Goal: Task Accomplishment & Management: Manage account settings

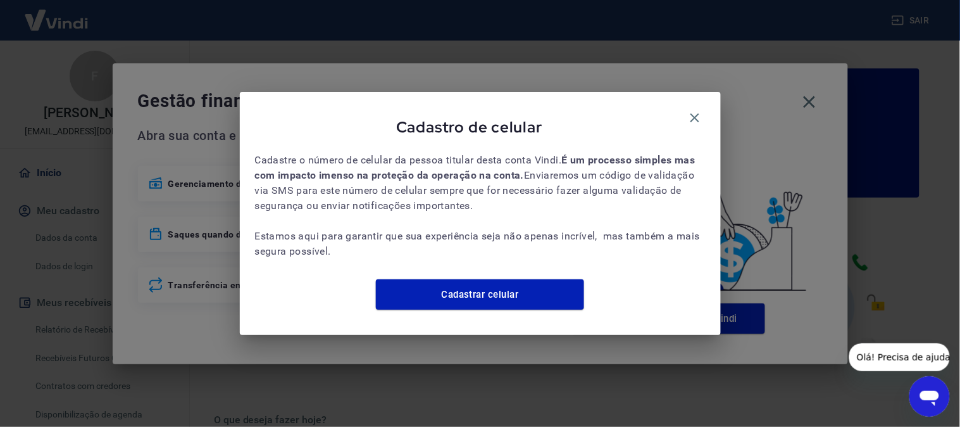
click at [696, 113] on icon "button" at bounding box center [694, 117] width 9 height 9
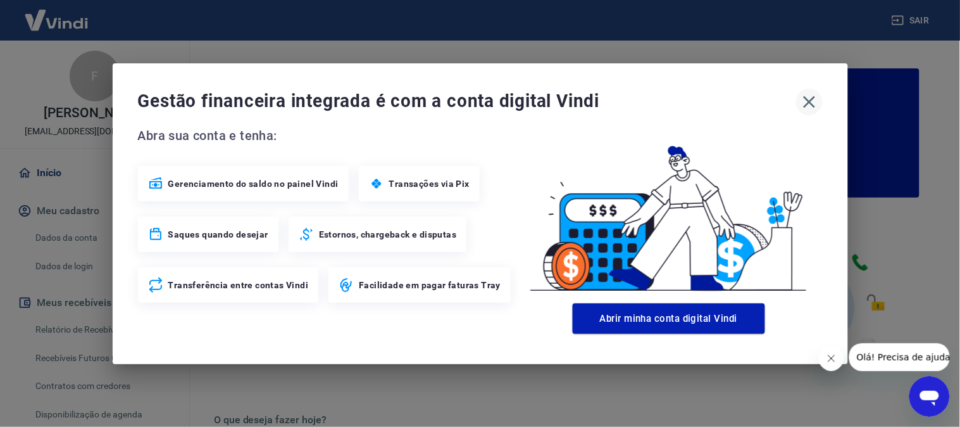
click at [808, 96] on icon "button" at bounding box center [809, 102] width 20 height 20
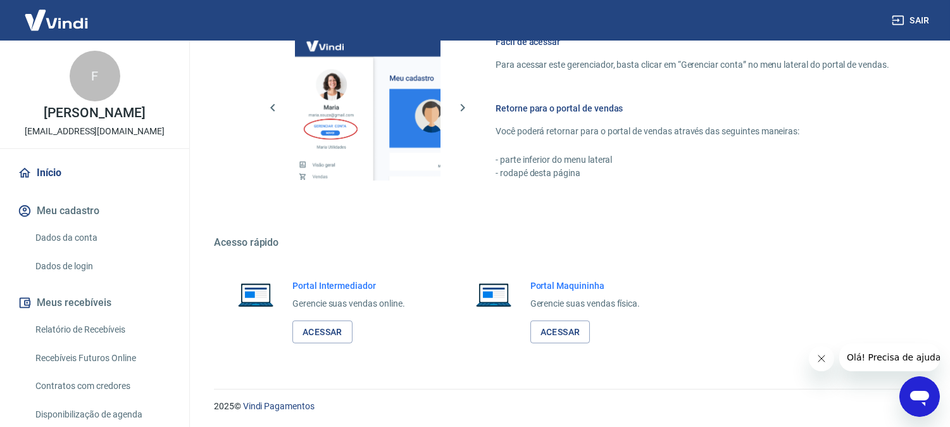
scroll to position [704, 0]
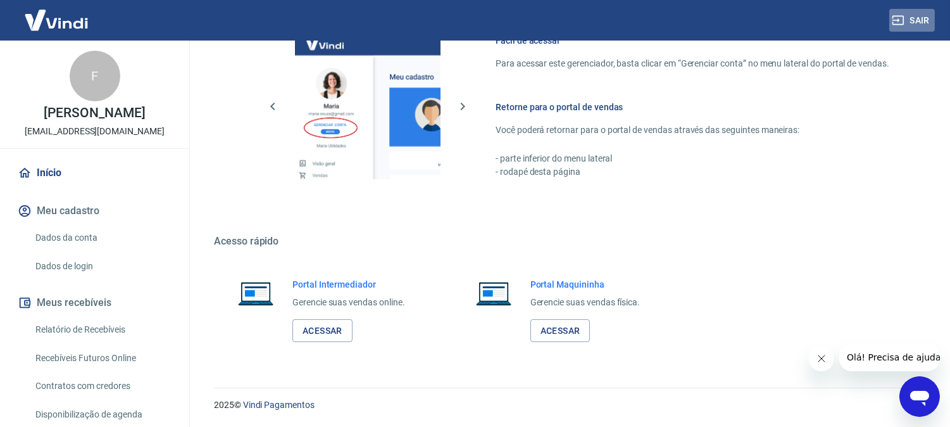
click at [912, 26] on button "Sair" at bounding box center [912, 20] width 46 height 23
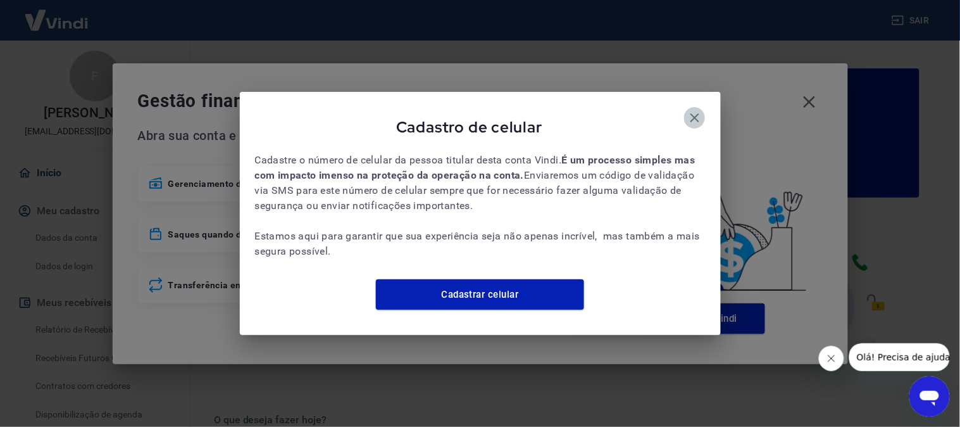
click at [692, 113] on icon "button" at bounding box center [694, 117] width 9 height 9
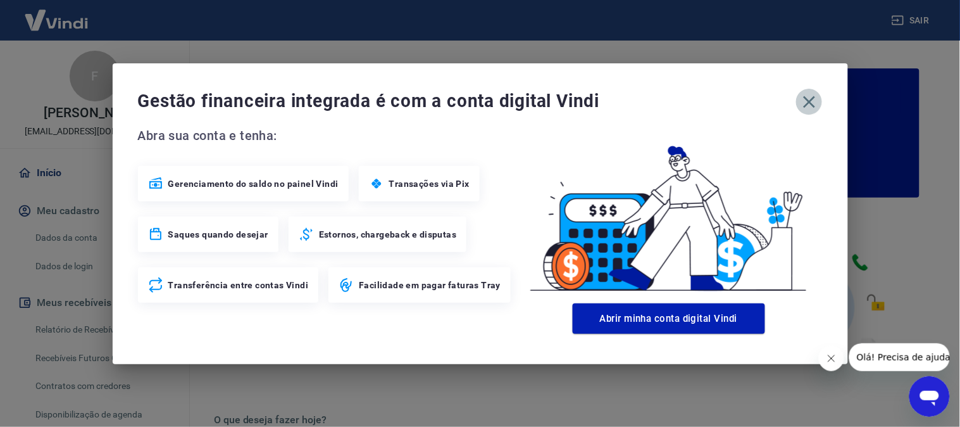
click at [804, 96] on icon "button" at bounding box center [809, 102] width 20 height 20
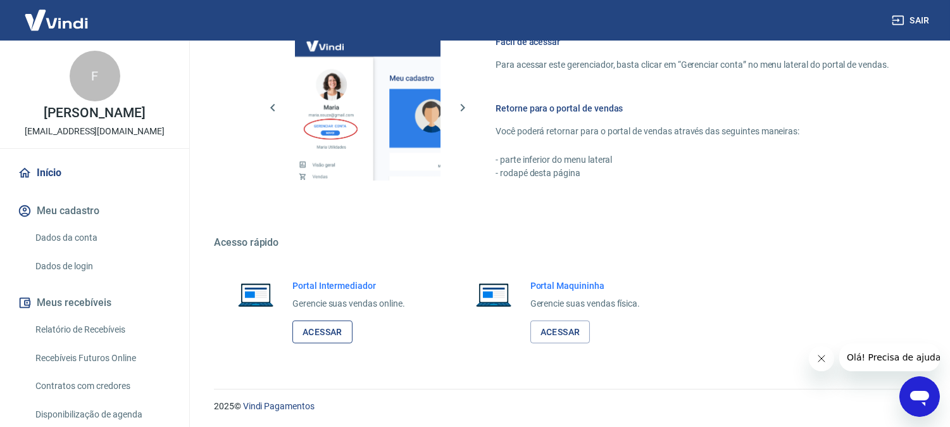
scroll to position [704, 0]
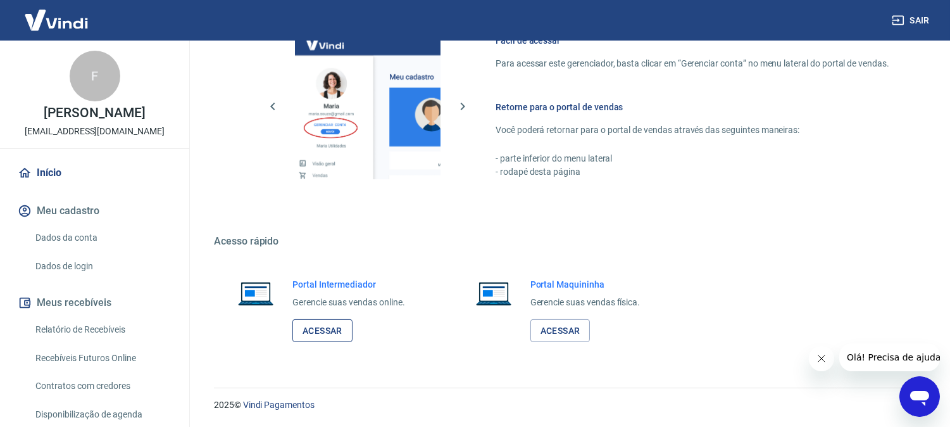
click at [308, 334] on link "Acessar" at bounding box center [322, 330] width 60 height 23
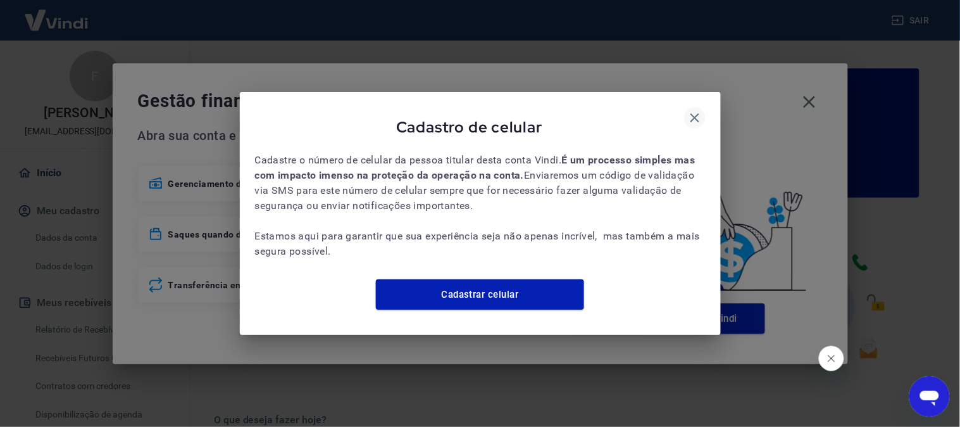
click at [692, 110] on icon "button" at bounding box center [694, 117] width 15 height 15
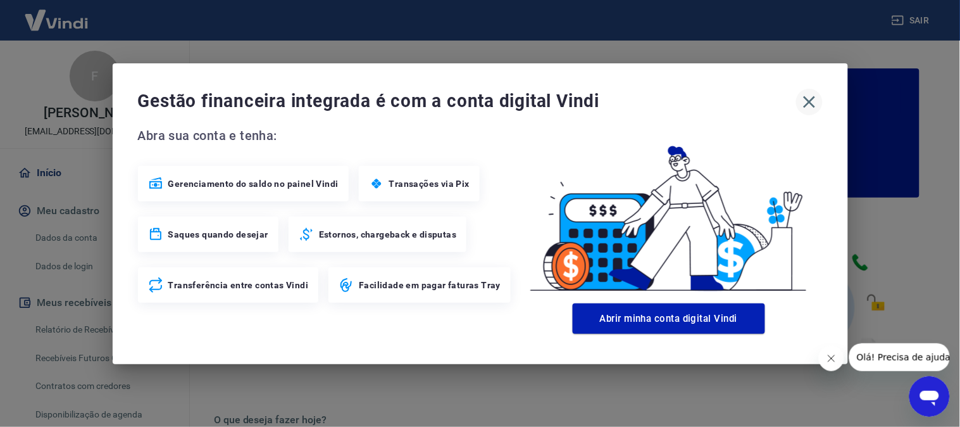
click at [808, 96] on icon "button" at bounding box center [809, 102] width 20 height 20
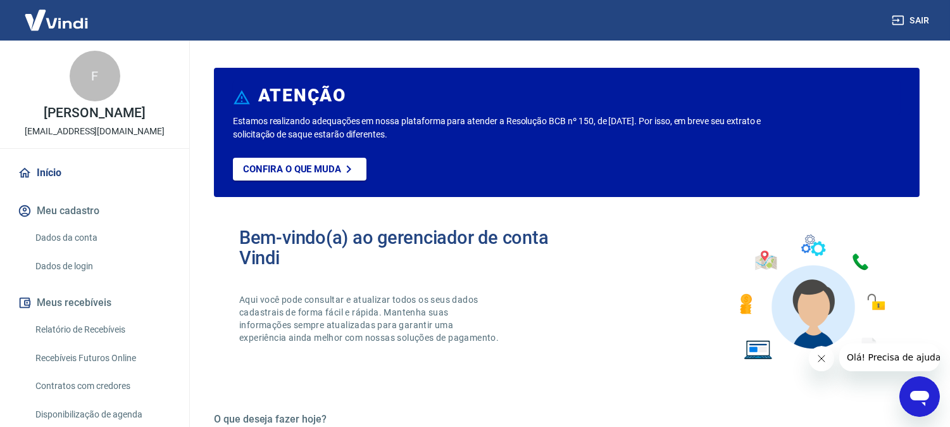
scroll to position [141, 0]
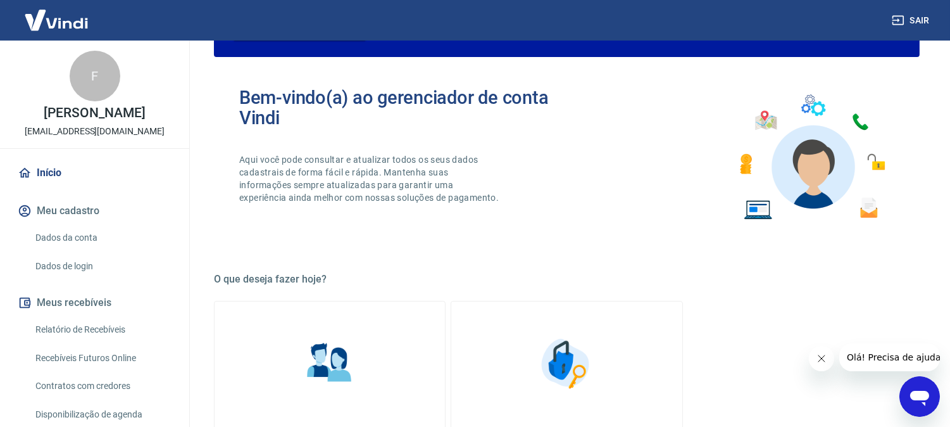
click at [78, 327] on link "Relatório de Recebíveis" at bounding box center [102, 329] width 144 height 26
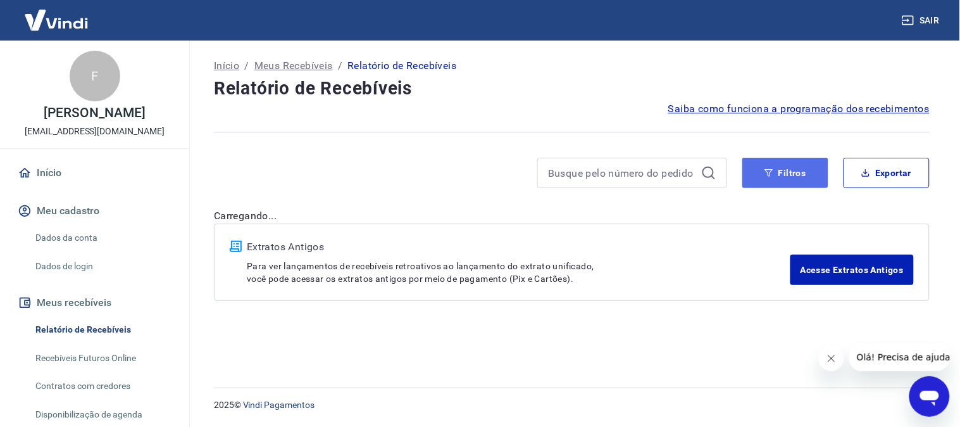
click at [790, 166] on button "Filtros" at bounding box center [785, 173] width 86 height 30
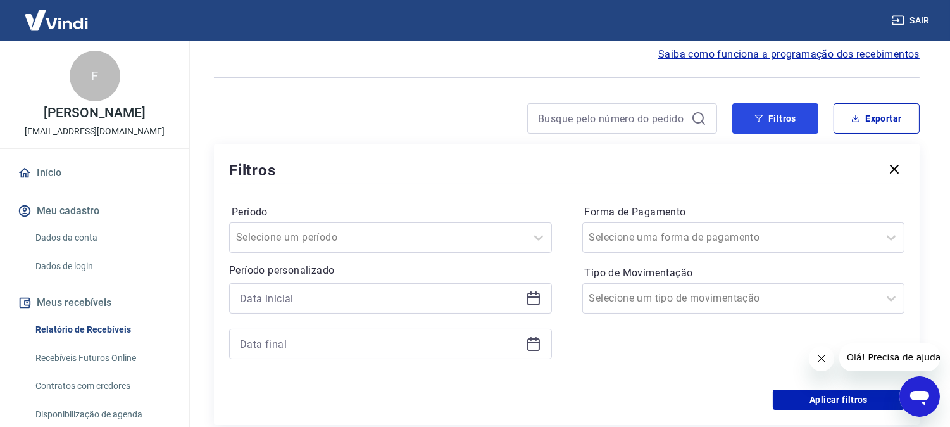
scroll to position [70, 0]
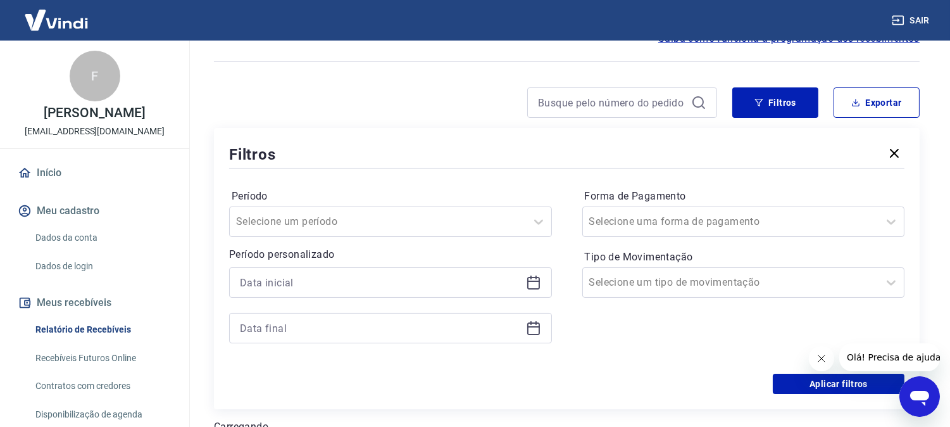
click at [323, 292] on div at bounding box center [390, 282] width 323 height 30
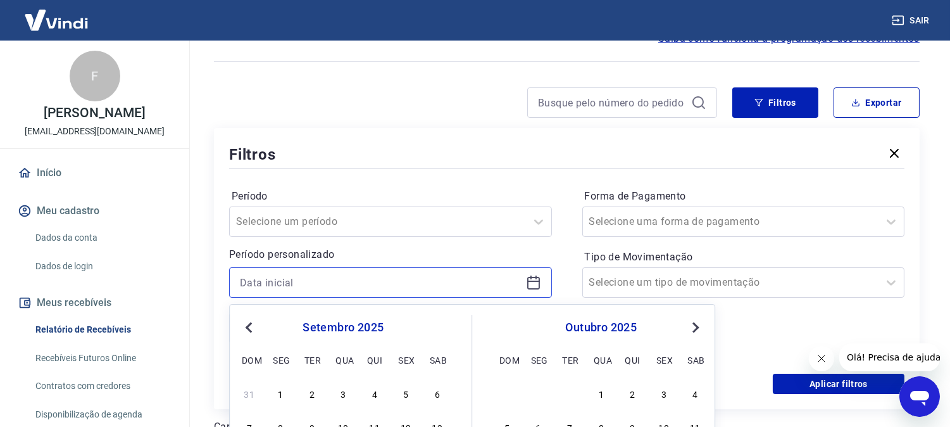
click at [327, 285] on input at bounding box center [380, 282] width 281 height 19
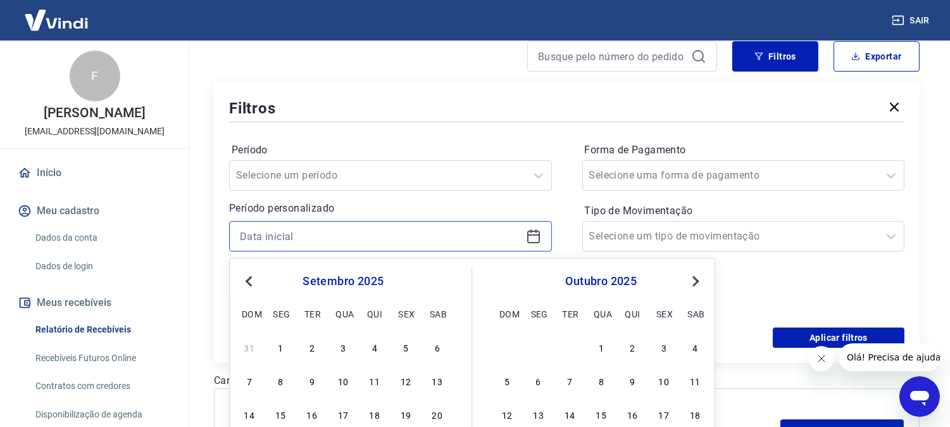
scroll to position [211, 0]
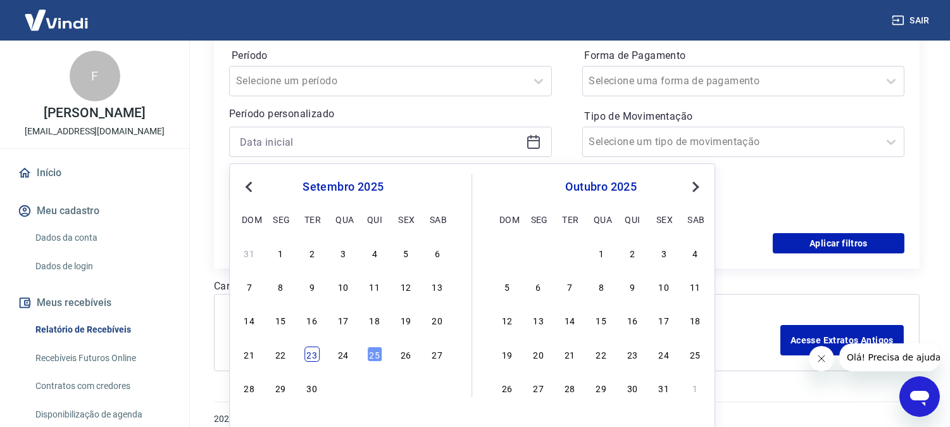
click at [312, 349] on div "23" at bounding box center [311, 353] width 15 height 15
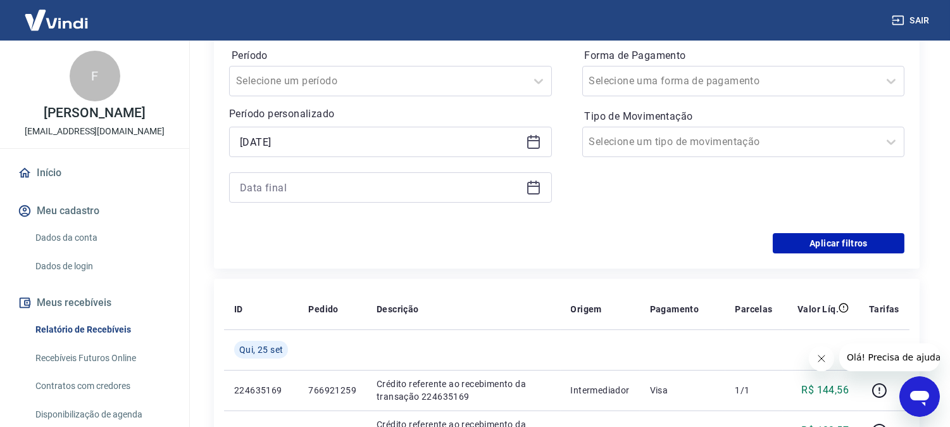
type input "23/09/2025"
click at [314, 193] on input at bounding box center [380, 187] width 281 height 19
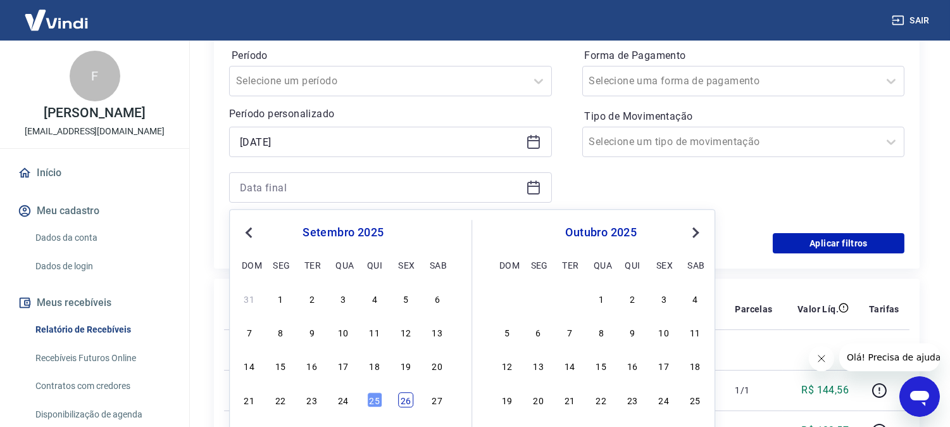
click at [406, 390] on div "31 1 2 3 4 5 6 7 8 9 10 11 12 13 14 15 16 17 18 19 20 21 22 23 24 25 26 27 28 2…" at bounding box center [343, 365] width 206 height 153
click at [406, 393] on div "26" at bounding box center [405, 399] width 15 height 15
type input "26/09/2025"
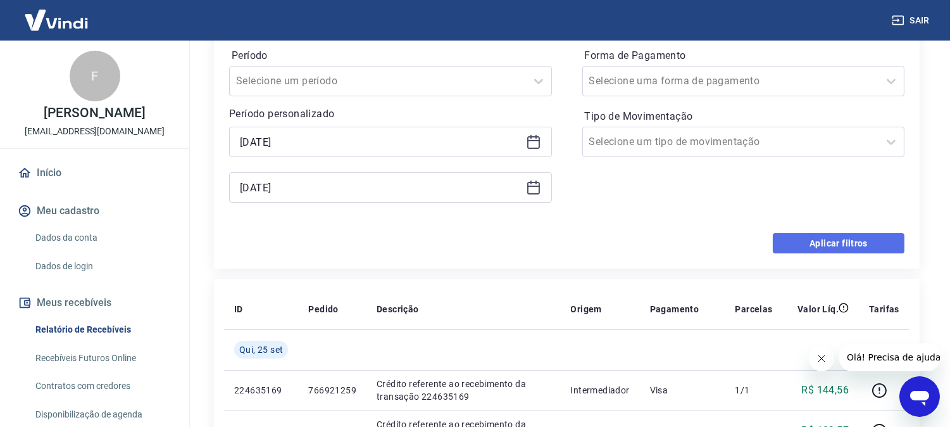
click at [863, 240] on button "Aplicar filtros" at bounding box center [839, 243] width 132 height 20
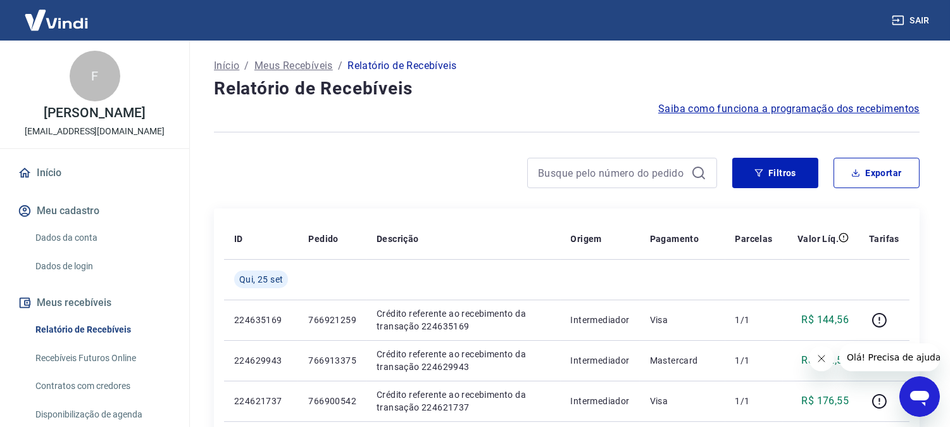
click at [820, 354] on icon "Fechar mensagem da empresa" at bounding box center [821, 358] width 10 height 10
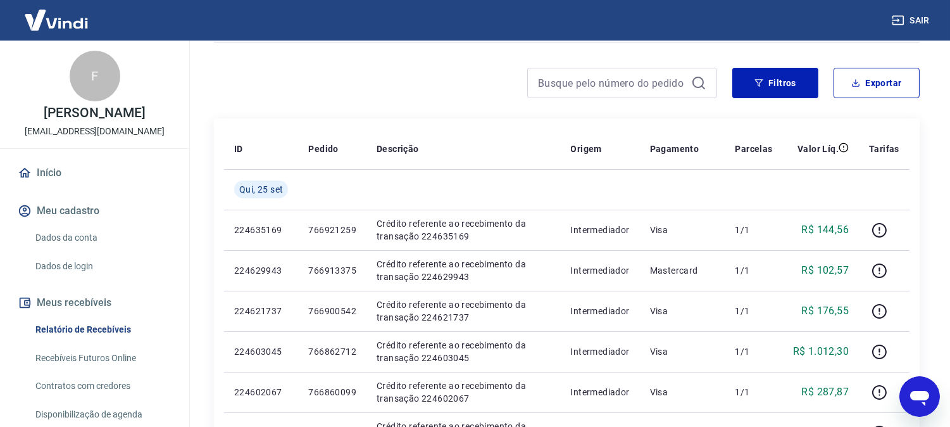
scroll to position [70, 0]
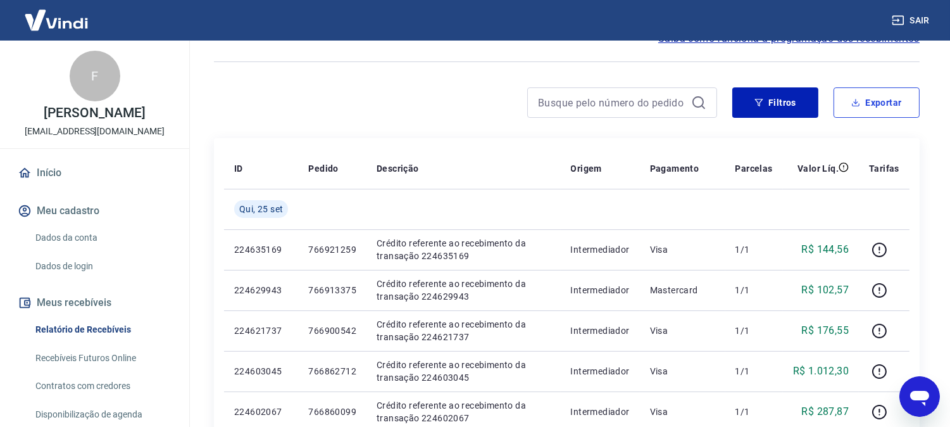
click at [915, 97] on button "Exportar" at bounding box center [877, 102] width 86 height 30
type input "23/09/2025"
type input "26/09/2025"
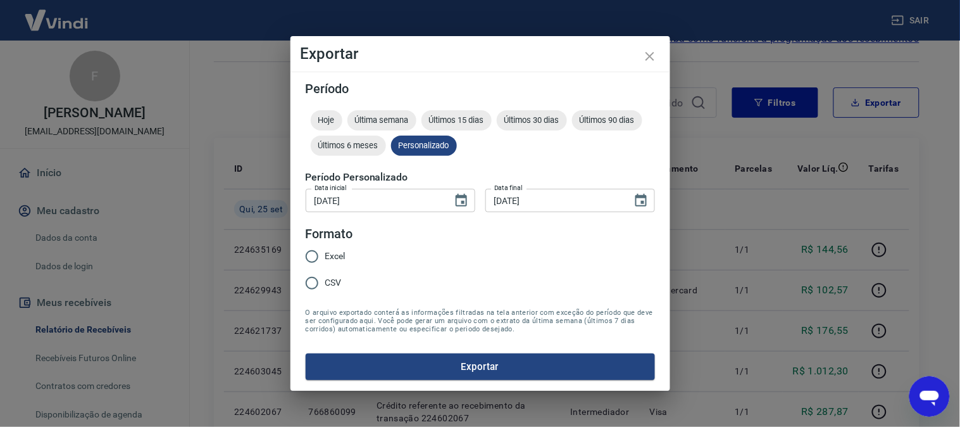
click at [328, 249] on span "Excel" at bounding box center [335, 255] width 20 height 13
click at [325, 249] on input "Excel" at bounding box center [312, 256] width 27 height 27
radio input "true"
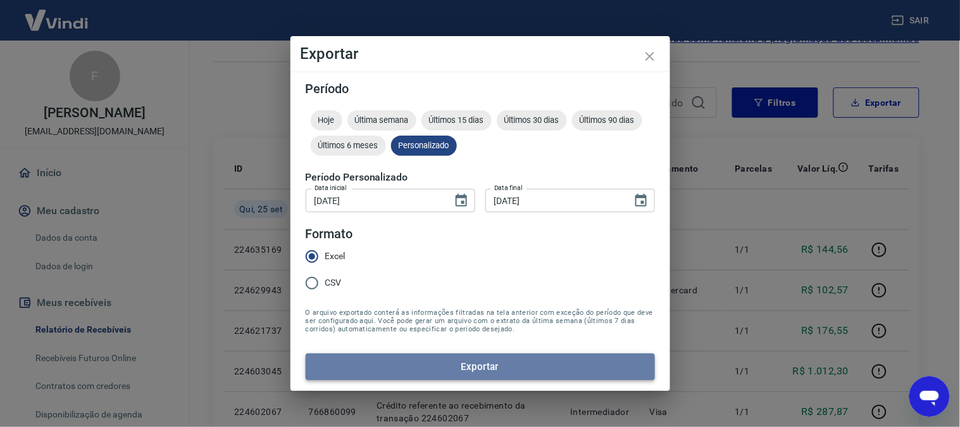
click at [407, 365] on button "Exportar" at bounding box center [480, 366] width 349 height 27
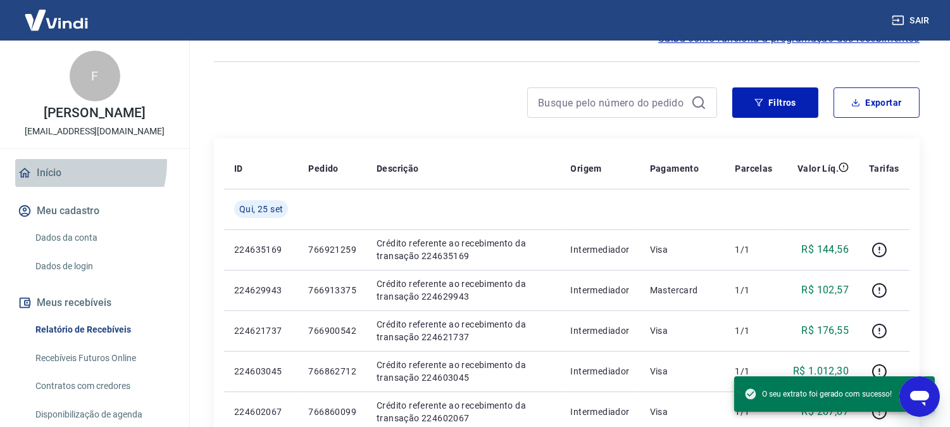
click at [66, 171] on link "Início" at bounding box center [94, 173] width 159 height 28
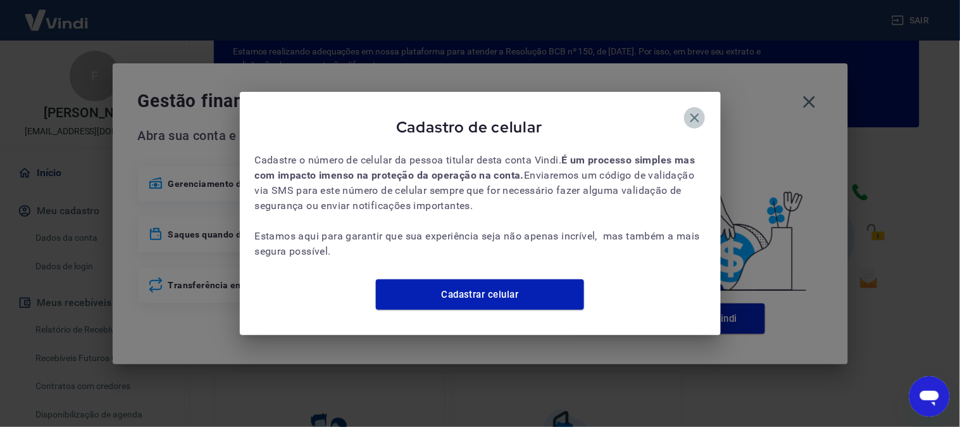
click at [694, 110] on icon "button" at bounding box center [694, 117] width 15 height 15
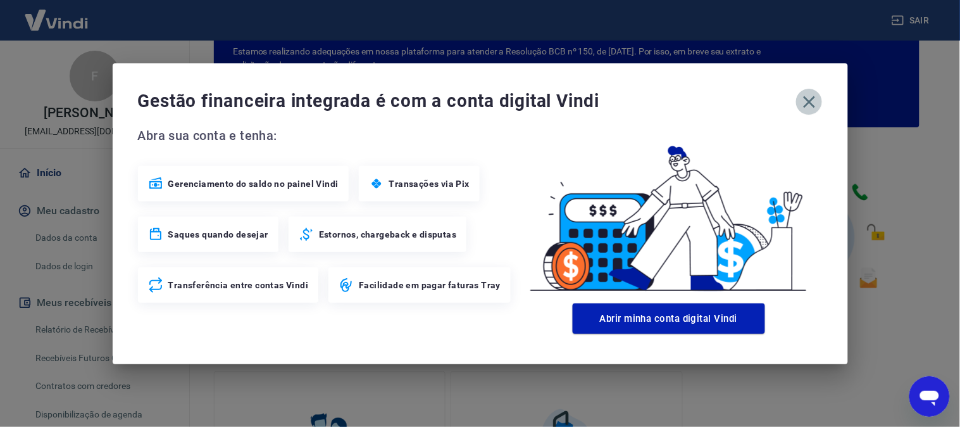
click at [805, 99] on icon "button" at bounding box center [809, 102] width 20 height 20
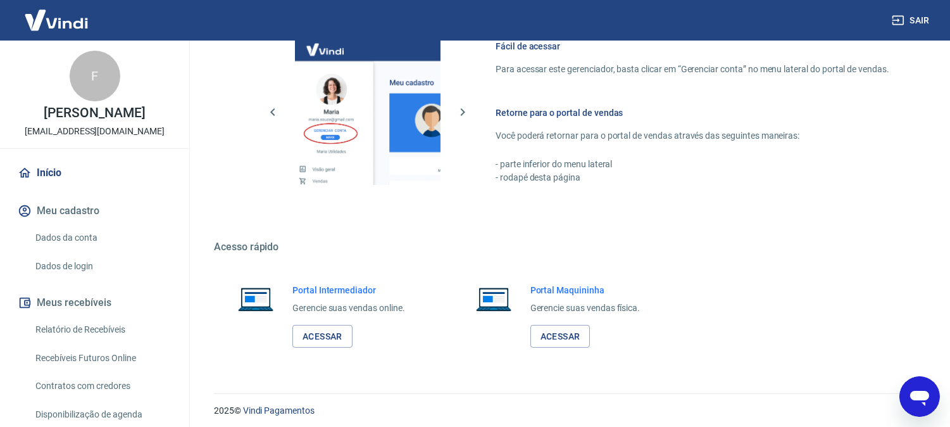
scroll to position [704, 0]
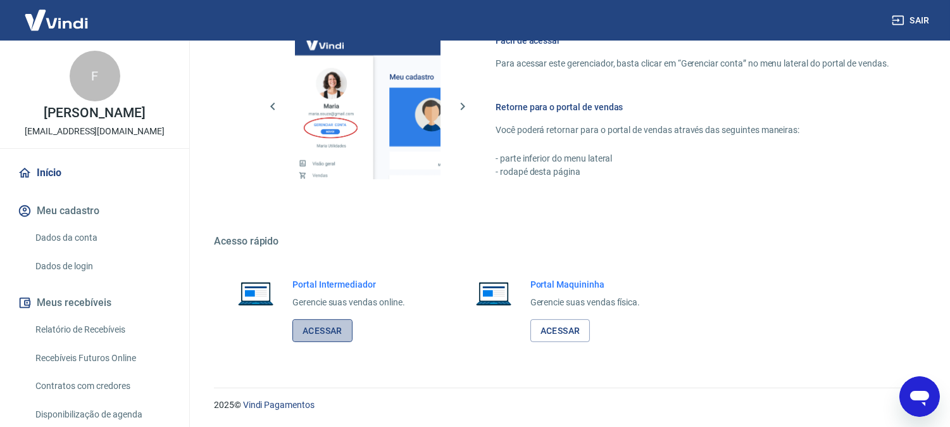
click at [329, 325] on link "Acessar" at bounding box center [322, 330] width 60 height 23
